Goal: Transaction & Acquisition: Purchase product/service

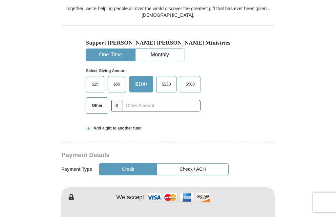
scroll to position [193, 0]
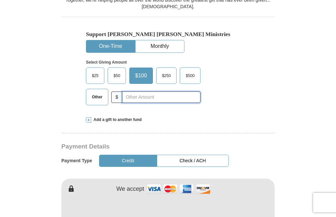
click at [148, 97] on input "text" at bounding box center [161, 97] width 78 height 11
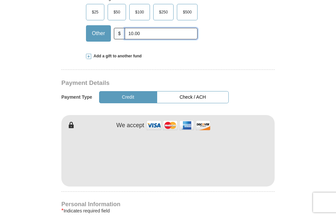
scroll to position [257, 0]
type input "10.00"
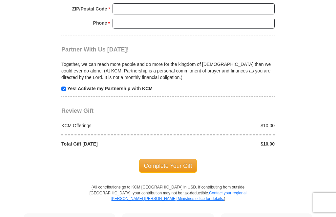
scroll to position [619, 0]
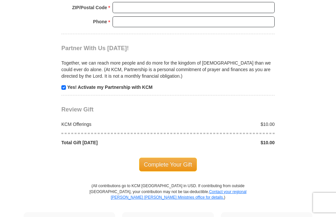
click at [187, 164] on span "Complete Your Gift" at bounding box center [168, 165] width 58 height 14
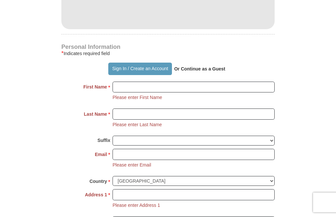
scroll to position [414, 0]
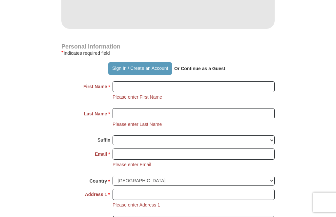
click at [213, 70] on p "Or Continue as a Guest" at bounding box center [200, 68] width 56 height 11
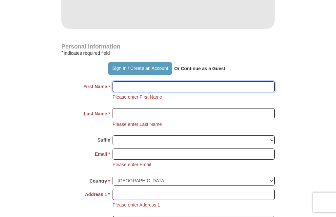
click at [203, 86] on input "First Name *" at bounding box center [194, 87] width 162 height 11
click at [148, 88] on input "[PERSON_NAME]" at bounding box center [194, 86] width 162 height 11
type input "[PERSON_NAME]"
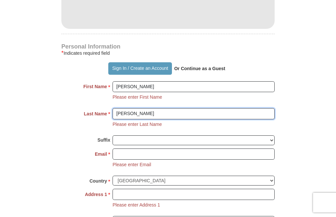
type input "[PERSON_NAME]"
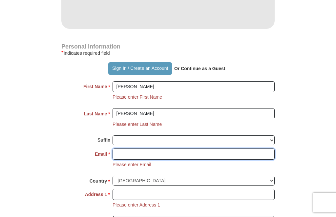
click at [144, 152] on input "Email *" at bounding box center [194, 154] width 162 height 11
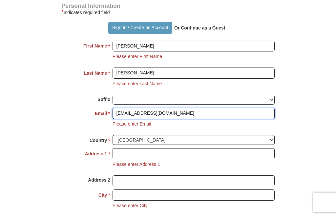
scroll to position [459, 0]
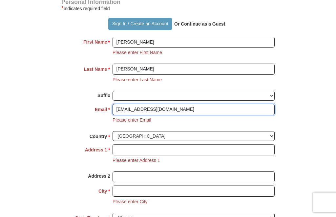
type input "[EMAIL_ADDRESS][DOMAIN_NAME]"
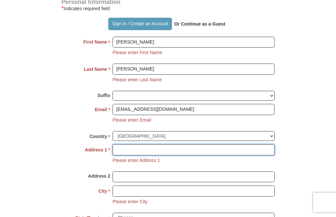
click at [178, 146] on input "Address 1 *" at bounding box center [194, 150] width 162 height 11
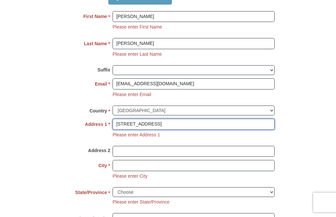
type input "[STREET_ADDRESS]"
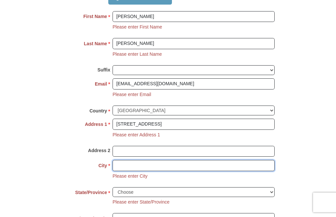
click at [177, 163] on input "City *" at bounding box center [194, 165] width 162 height 11
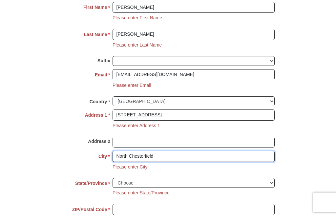
scroll to position [494, 0]
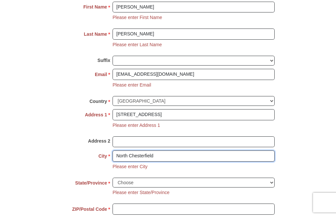
type input "North Chesterfield"
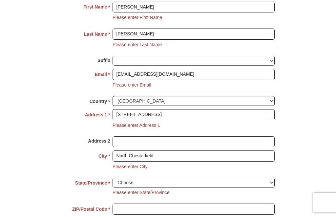
click at [162, 178] on select "Choose [US_STATE] [US_STATE] [US_STATE] [US_STATE] [US_STATE] Armed Forces Amer…" at bounding box center [194, 183] width 162 height 10
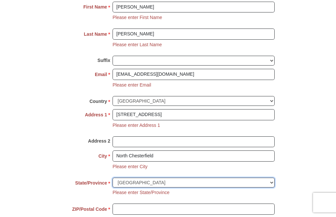
click at [273, 178] on select "Choose [US_STATE] [US_STATE] [US_STATE] [US_STATE] [US_STATE] Armed Forces Amer…" at bounding box center [194, 183] width 162 height 10
select select "VA"
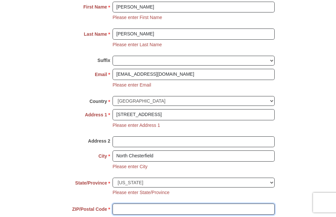
click at [151, 204] on input "ZIP/Postal Code *" at bounding box center [194, 209] width 162 height 11
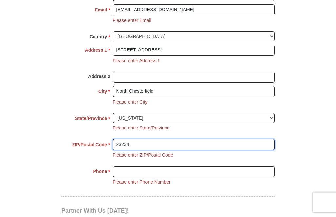
scroll to position [559, 0]
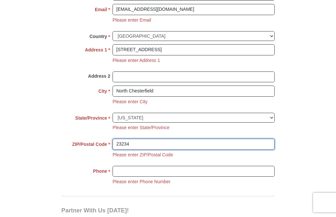
type input "23234"
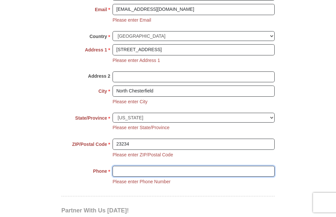
click at [171, 170] on input "Phone * *" at bounding box center [194, 171] width 162 height 11
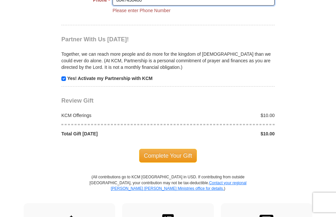
scroll to position [732, 0]
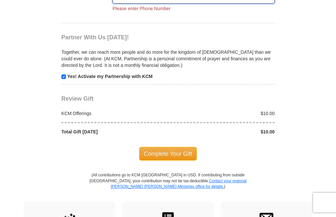
type input "8047430400"
click at [191, 149] on span "Complete Your Gift" at bounding box center [168, 154] width 58 height 14
